Goal: Task Accomplishment & Management: Manage account settings

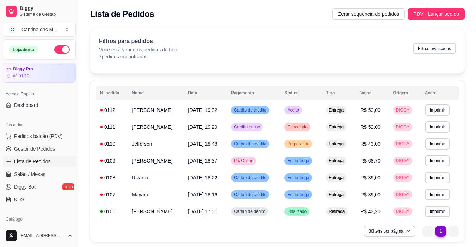
scroll to position [106, 0]
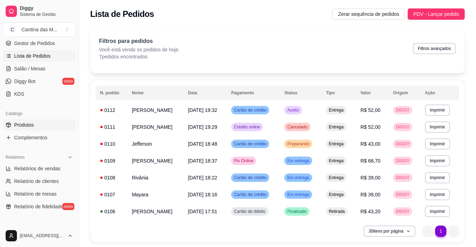
click at [39, 125] on link "Produtos" at bounding box center [39, 124] width 73 height 11
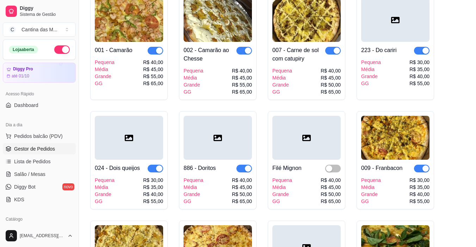
click at [39, 149] on span "Gestor de Pedidos" at bounding box center [34, 149] width 41 height 7
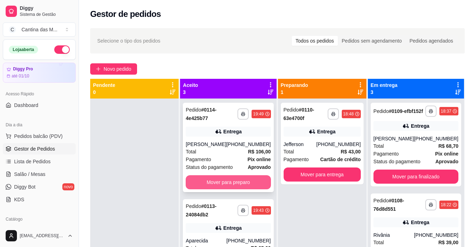
click at [239, 182] on button "Mover para preparo" at bounding box center [228, 182] width 85 height 14
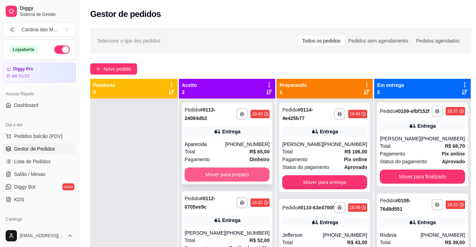
click at [236, 180] on button "Mover para preparo" at bounding box center [227, 175] width 85 height 14
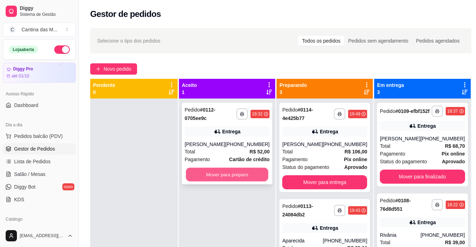
click at [239, 173] on button "Mover para preparo" at bounding box center [227, 175] width 82 height 14
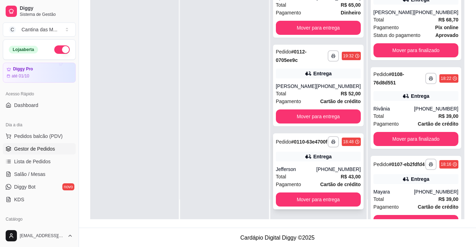
scroll to position [107, 0]
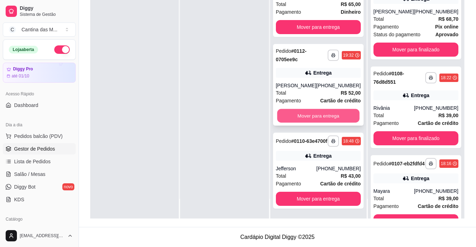
click at [335, 109] on button "Mover para entrega" at bounding box center [318, 116] width 82 height 14
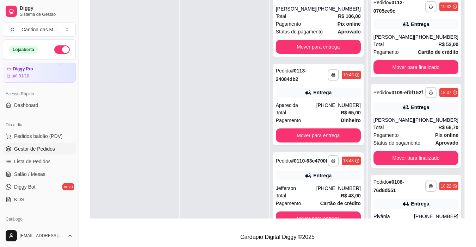
scroll to position [0, 0]
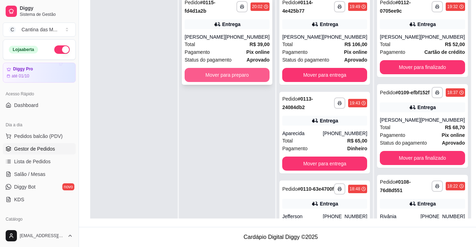
click at [244, 78] on button "Mover para preparo" at bounding box center [227, 75] width 85 height 14
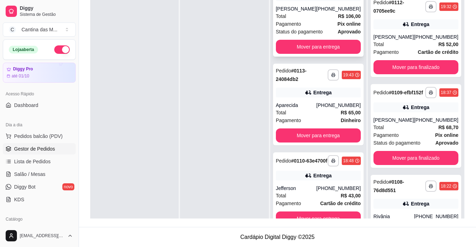
scroll to position [130, 0]
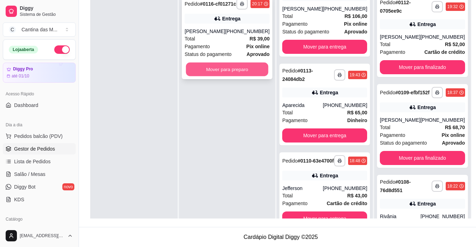
click at [257, 76] on button "Mover para preparo" at bounding box center [227, 70] width 82 height 14
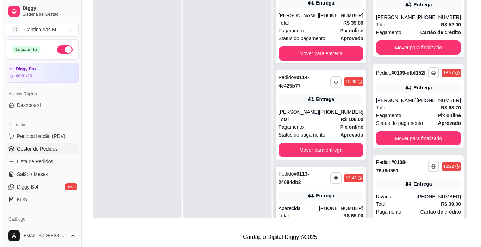
scroll to position [86, 0]
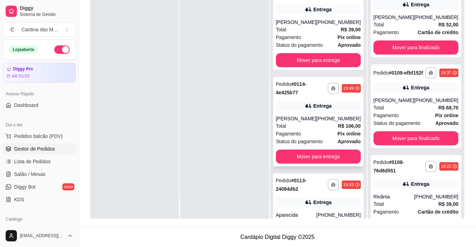
click at [334, 128] on div "Total R$ 106,00" at bounding box center [318, 126] width 85 height 8
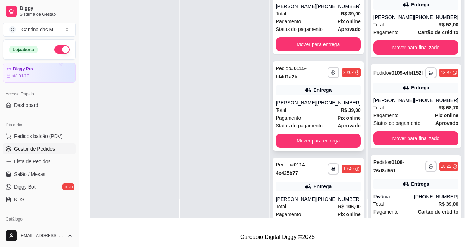
scroll to position [0, 0]
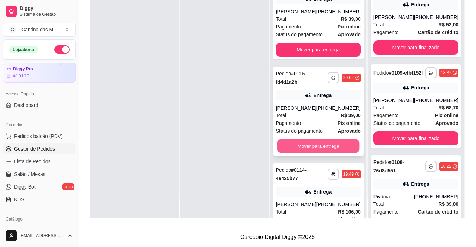
click at [334, 153] on button "Mover para entrega" at bounding box center [318, 147] width 82 height 14
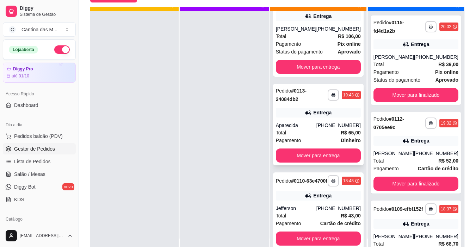
scroll to position [20, 0]
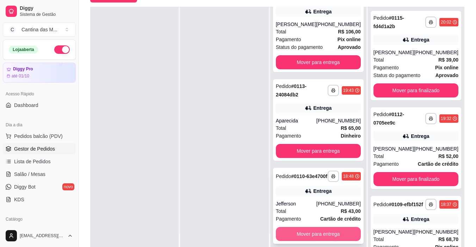
click at [327, 233] on button "Mover para entrega" at bounding box center [318, 234] width 85 height 14
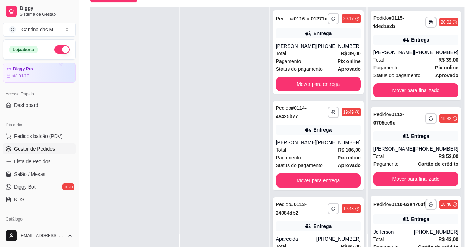
scroll to position [0, 0]
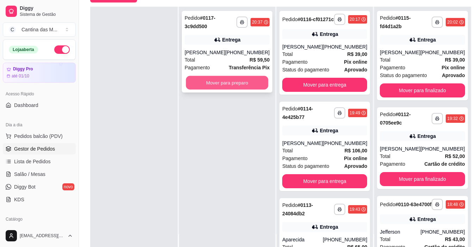
click at [246, 82] on button "Mover para preparo" at bounding box center [227, 83] width 82 height 14
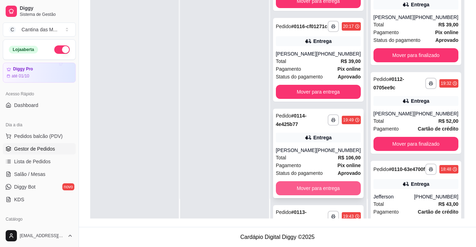
scroll to position [25, 0]
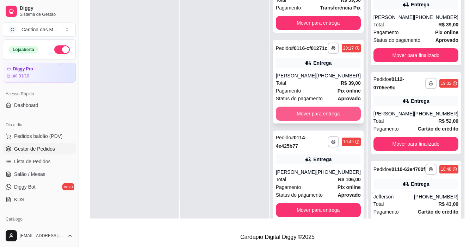
click at [327, 119] on button "Mover para entrega" at bounding box center [318, 114] width 85 height 14
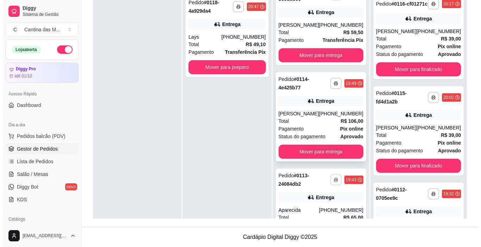
scroll to position [0, 0]
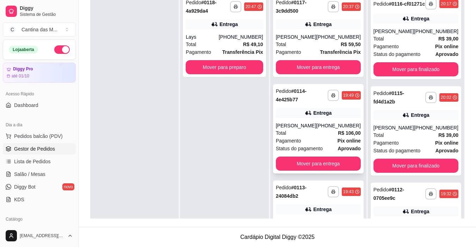
click at [328, 134] on div "Total R$ 106,00" at bounding box center [318, 133] width 85 height 8
click at [254, 68] on button "Mover para preparo" at bounding box center [224, 67] width 77 height 14
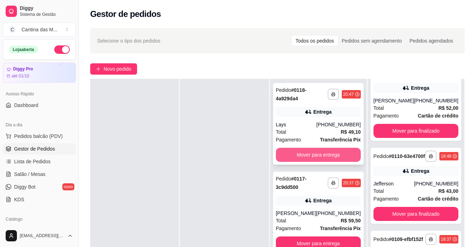
scroll to position [123, 0]
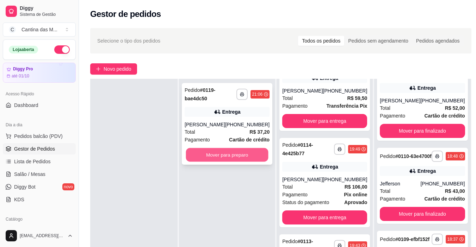
click at [252, 156] on button "Mover para preparo" at bounding box center [227, 155] width 82 height 14
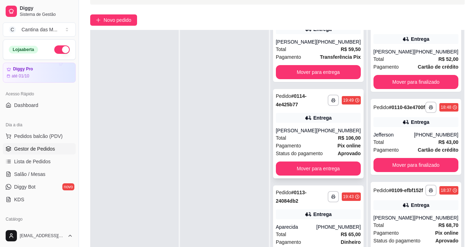
scroll to position [107, 0]
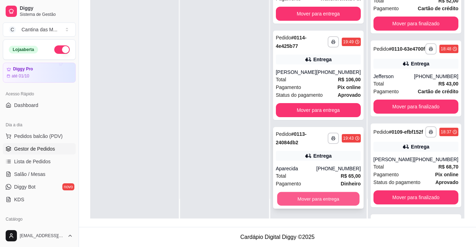
click at [308, 200] on button "Mover para entrega" at bounding box center [318, 199] width 82 height 14
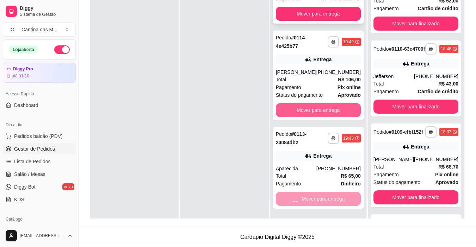
scroll to position [300, 0]
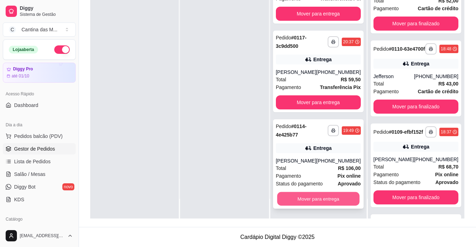
click at [332, 202] on button "Mover para entrega" at bounding box center [318, 199] width 82 height 14
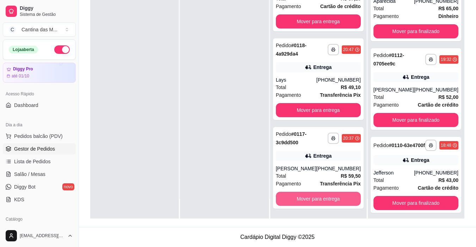
scroll to position [397, 0]
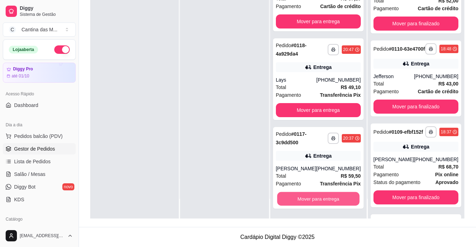
click at [332, 202] on button "Mover para entrega" at bounding box center [318, 199] width 82 height 14
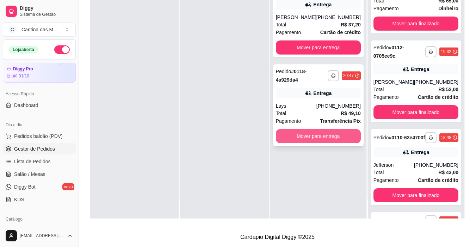
scroll to position [486, 0]
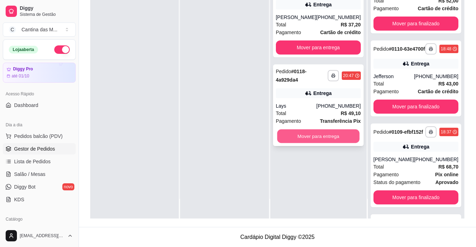
click at [339, 140] on button "Mover para entrega" at bounding box center [318, 137] width 82 height 14
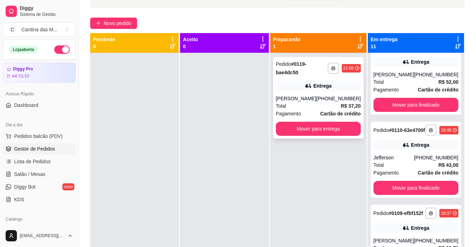
scroll to position [2, 0]
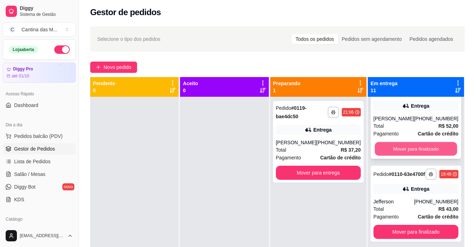
click at [431, 156] on button "Mover para finalizado" at bounding box center [416, 149] width 82 height 14
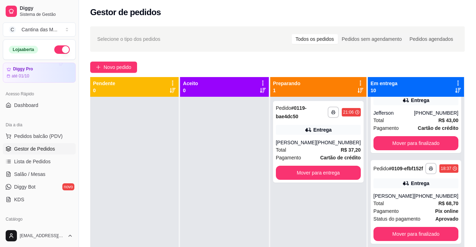
click at [432, 67] on button "Mover para finalizado" at bounding box center [416, 61] width 82 height 14
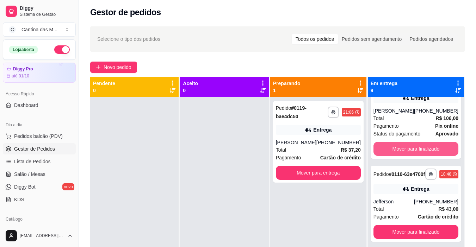
click at [432, 155] on button "Mover para finalizado" at bounding box center [416, 149] width 85 height 14
click at [432, 155] on button "Mover para finalizado" at bounding box center [416, 149] width 82 height 14
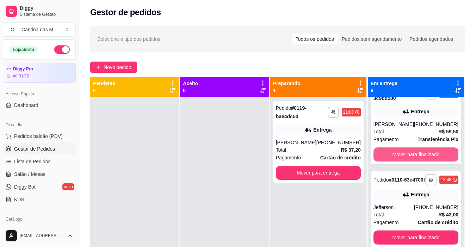
click at [432, 155] on button "Mover para finalizado" at bounding box center [416, 155] width 85 height 14
click at [432, 155] on button "Mover para finalizado" at bounding box center [416, 155] width 82 height 14
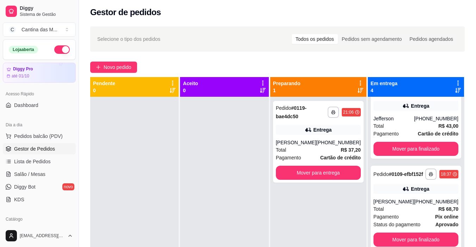
scroll to position [0, 0]
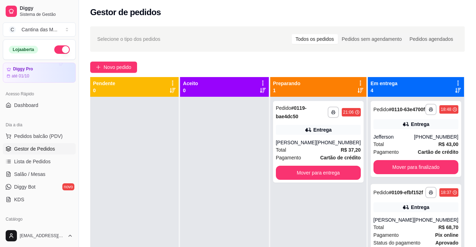
click at [432, 155] on strong "Cartão de crédito" at bounding box center [438, 152] width 41 height 6
click at [429, 169] on button "Mover para finalizado" at bounding box center [416, 167] width 85 height 14
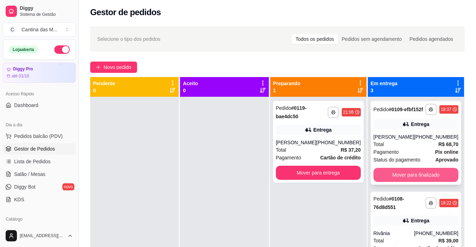
click at [419, 182] on button "Mover para finalizado" at bounding box center [416, 175] width 85 height 14
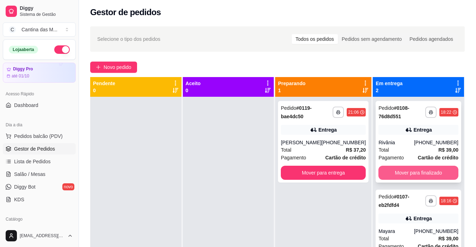
click at [419, 175] on button "Mover para finalizado" at bounding box center [418, 173] width 80 height 14
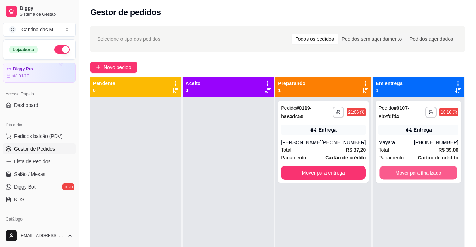
click at [419, 175] on button "Mover para finalizado" at bounding box center [419, 173] width 78 height 14
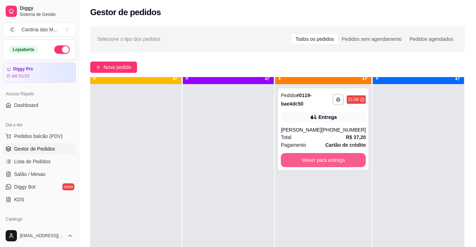
scroll to position [20, 0]
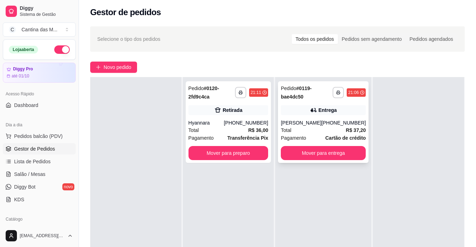
click at [297, 115] on div "Entrega" at bounding box center [323, 110] width 85 height 10
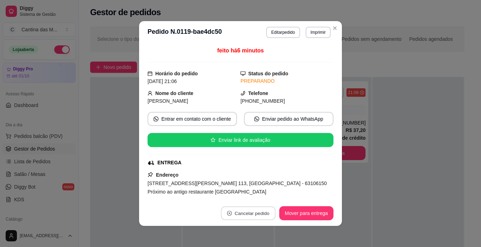
click at [254, 212] on button "Cancelar pedido" at bounding box center [248, 214] width 55 height 14
click at [269, 195] on button "Sim" at bounding box center [265, 196] width 28 height 14
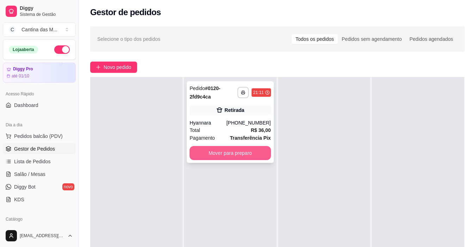
click at [248, 151] on button "Mover para preparo" at bounding box center [230, 153] width 81 height 14
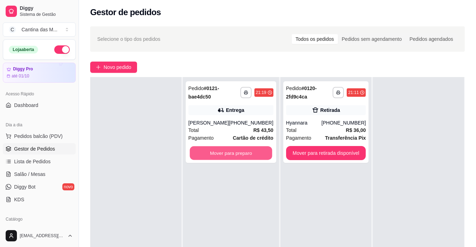
click at [259, 150] on button "Mover para preparo" at bounding box center [231, 154] width 82 height 14
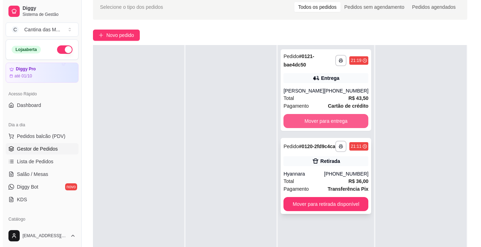
scroll to position [72, 0]
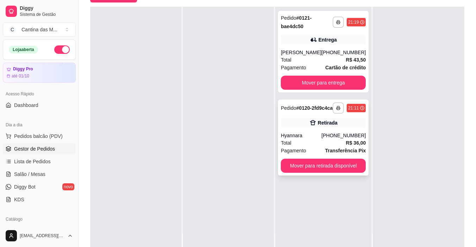
click at [321, 147] on div "Total R$ 36,00" at bounding box center [323, 143] width 85 height 8
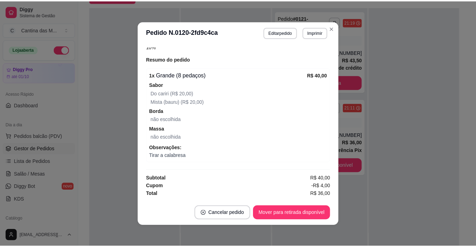
scroll to position [1, 0]
